Goal: Information Seeking & Learning: Find specific page/section

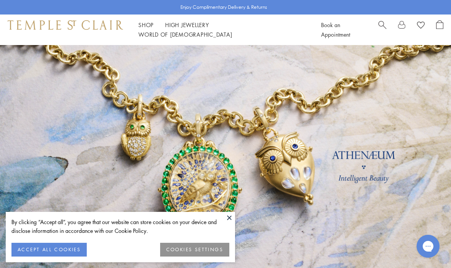
scroll to position [26, 0]
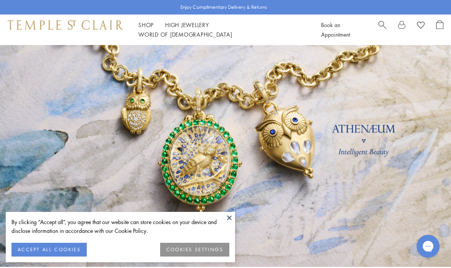
click at [219, 250] on button "COOKIES SETTINGS" at bounding box center [194, 250] width 69 height 14
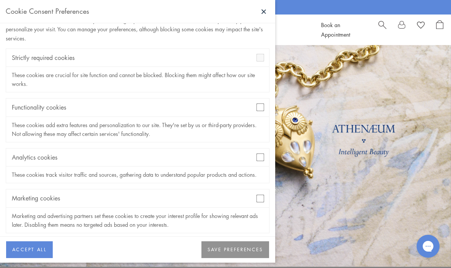
scroll to position [24, 0]
click at [266, 154] on div "Analytics cookies" at bounding box center [137, 158] width 263 height 18
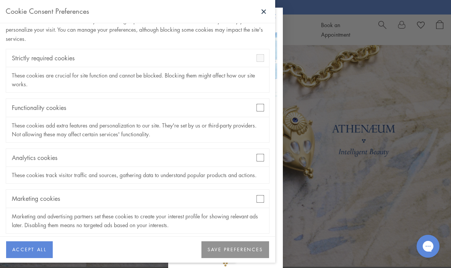
click at [269, 102] on div "Functionality cookies" at bounding box center [137, 108] width 263 height 18
click at [233, 257] on button "SAVE PREFERENCES" at bounding box center [235, 250] width 68 height 17
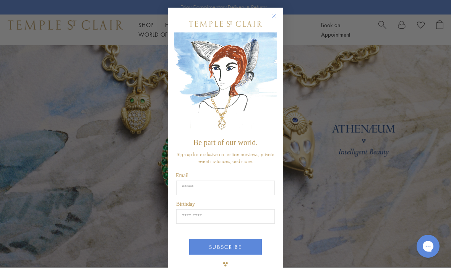
click at [355, 113] on div "Close dialog Be part of our world. Sign up for exclusive collection previews, p…" at bounding box center [225, 134] width 451 height 268
click at [279, 11] on form "Be part of our world. Sign up for exclusive collection previews, private event …" at bounding box center [225, 144] width 115 height 272
click at [281, 10] on form "Be part of our world. Sign up for exclusive collection previews, private event …" at bounding box center [225, 144] width 115 height 272
click at [282, 13] on form "Be part of our world. Sign up for exclusive collection previews, private event …" at bounding box center [225, 144] width 115 height 272
click at [270, 19] on icon "Close dialog" at bounding box center [274, 16] width 10 height 10
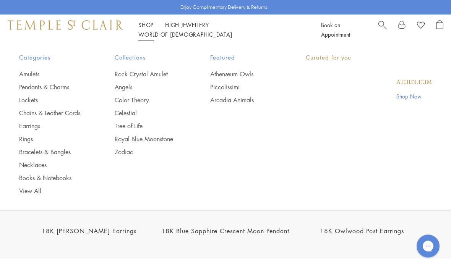
scroll to position [821, 0]
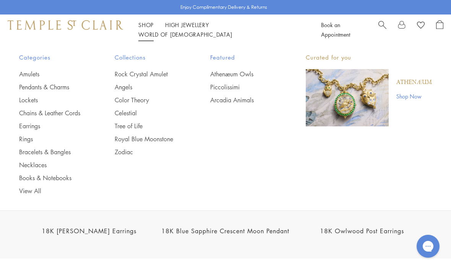
click at [27, 73] on link "Amulets" at bounding box center [51, 74] width 65 height 8
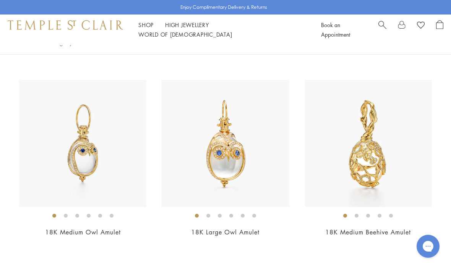
scroll to position [2953, 0]
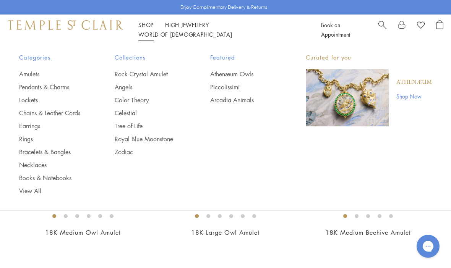
click at [47, 88] on link "Pendants & Charms" at bounding box center [51, 87] width 65 height 8
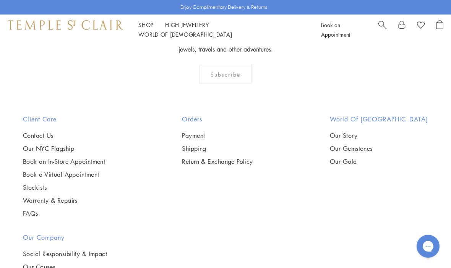
scroll to position [4449, 0]
click at [175, 27] on link "High Jewellery High Jewellery" at bounding box center [187, 25] width 44 height 8
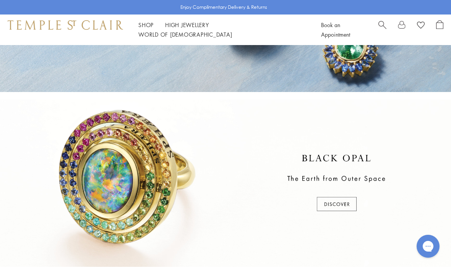
scroll to position [120, 0]
click at [331, 211] on div at bounding box center [225, 183] width 451 height 167
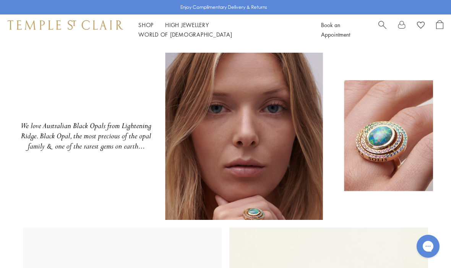
click at [382, 28] on span "Search" at bounding box center [382, 24] width 8 height 8
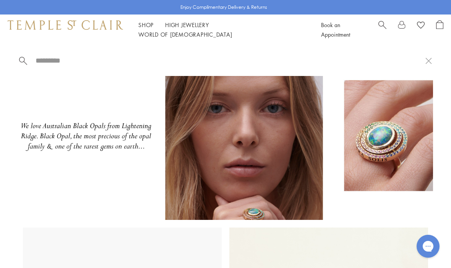
click at [385, 28] on span "Search" at bounding box center [382, 24] width 8 height 8
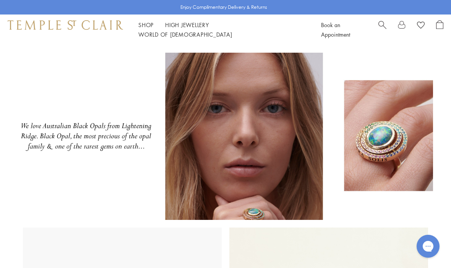
click at [382, 28] on span "Search" at bounding box center [382, 24] width 8 height 8
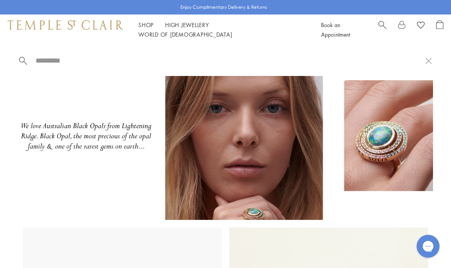
click at [180, 53] on div at bounding box center [225, 60] width 451 height 31
click at [165, 60] on input "search" at bounding box center [230, 60] width 391 height 9
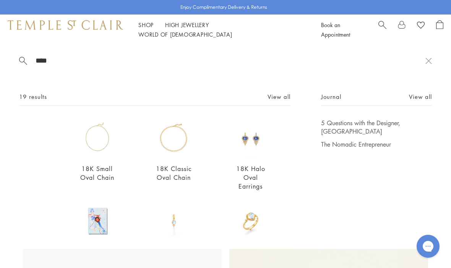
type input "****"
click at [275, 99] on link "View all" at bounding box center [279, 97] width 23 height 8
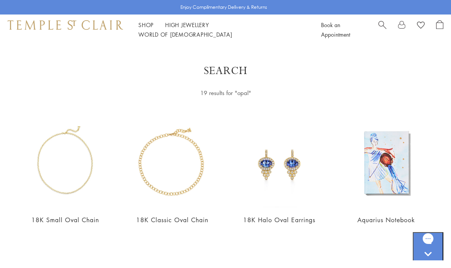
click at [380, 28] on span "Search" at bounding box center [382, 24] width 8 height 8
click at [381, 24] on span "Search" at bounding box center [382, 24] width 8 height 8
click at [383, 28] on span "Search" at bounding box center [382, 24] width 8 height 8
click at [380, 28] on span "Search" at bounding box center [382, 24] width 8 height 8
click at [383, 28] on span "Search" at bounding box center [382, 24] width 8 height 8
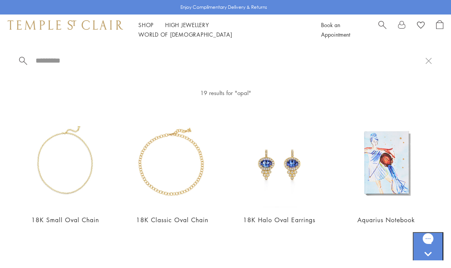
click at [388, 24] on div at bounding box center [410, 29] width 65 height 19
click at [381, 28] on span "Search" at bounding box center [382, 24] width 8 height 8
click at [385, 28] on span "Search" at bounding box center [382, 24] width 8 height 8
click at [379, 28] on span "Search" at bounding box center [382, 24] width 8 height 8
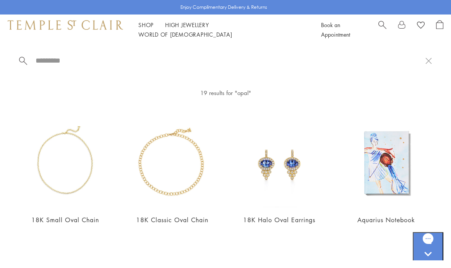
click at [385, 28] on span "Search" at bounding box center [382, 24] width 8 height 8
click at [382, 28] on span "Search" at bounding box center [382, 24] width 8 height 8
click at [432, 56] on div at bounding box center [225, 60] width 451 height 31
click at [429, 64] on button at bounding box center [429, 60] width 6 height 7
click at [379, 28] on span "Search" at bounding box center [382, 24] width 8 height 8
